Goal: Transaction & Acquisition: Purchase product/service

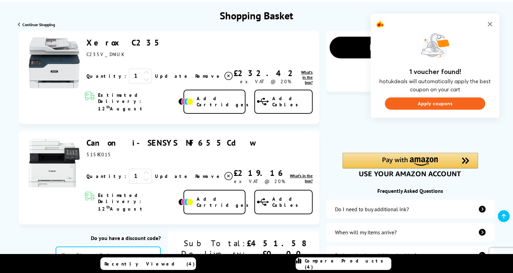
scroll to position [73, 0]
click at [54, 155] on img at bounding box center [54, 162] width 51 height 51
click at [107, 137] on link "Canon i-SENSYS MF655Cdw" at bounding box center [172, 142] width 170 height 11
click at [225, 80] on icon at bounding box center [229, 76] width 8 height 8
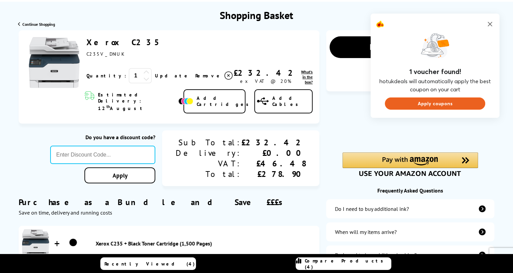
click at [446, 103] on button "Apply coupons" at bounding box center [435, 103] width 100 height 12
type input "MWXKE5"
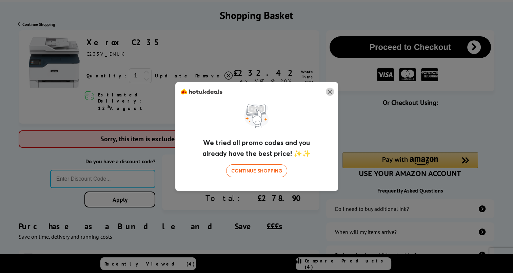
click at [329, 92] on img at bounding box center [330, 92] width 8 height 8
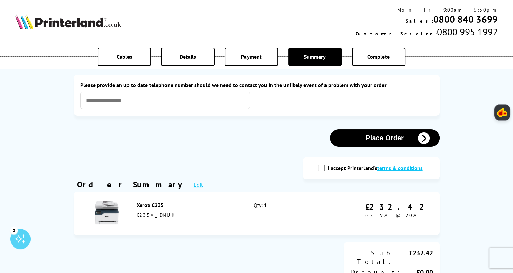
click at [324, 168] on input "I accept Printerland's terms & conditions" at bounding box center [321, 168] width 7 height 7
checkbox input "true"
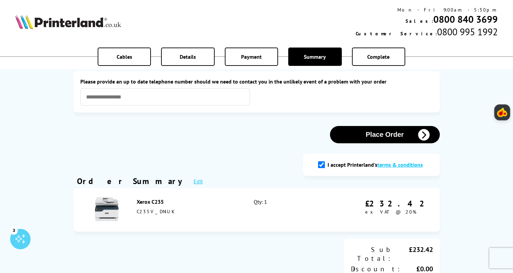
scroll to position [3, 0]
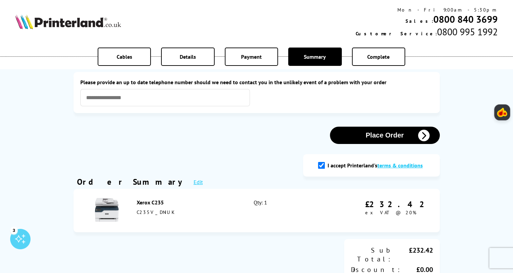
click at [382, 130] on button "Place Order" at bounding box center [385, 135] width 110 height 17
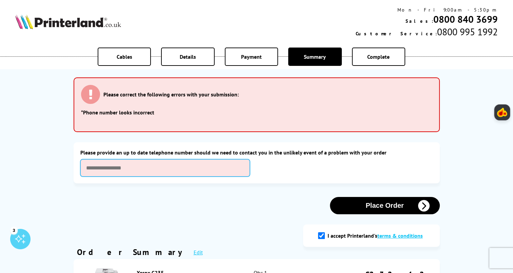
scroll to position [73, 0]
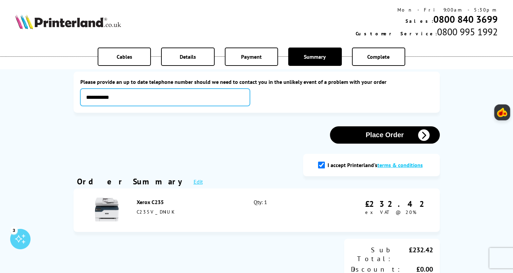
type input "**********"
click at [382, 132] on button "Place Order" at bounding box center [385, 134] width 110 height 17
